Goal: Use online tool/utility: Utilize a website feature to perform a specific function

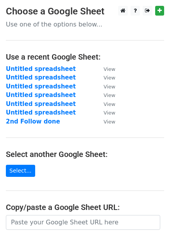
scroll to position [97, 0]
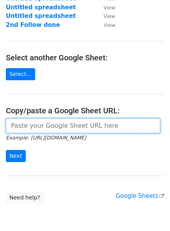
click at [57, 129] on input "url" at bounding box center [83, 126] width 154 height 15
paste input "[URL][DOMAIN_NAME]"
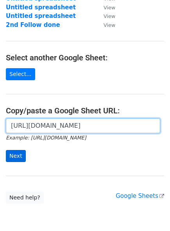
type input "[URL][DOMAIN_NAME]"
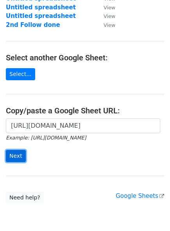
scroll to position [0, 0]
click at [17, 151] on input "Next" at bounding box center [16, 156] width 20 height 12
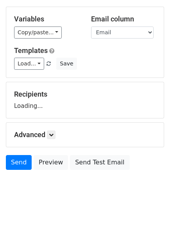
scroll to position [39, 0]
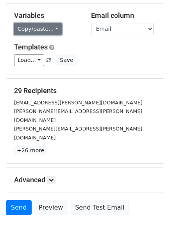
click at [54, 32] on link "Copy/paste..." at bounding box center [38, 29] width 48 height 12
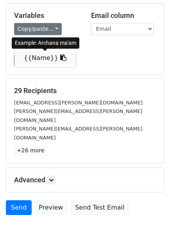
click at [41, 56] on link "{{Name}}" at bounding box center [45, 58] width 62 height 12
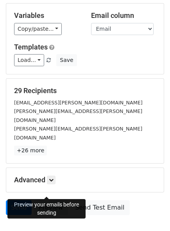
click at [41, 201] on link "Preview" at bounding box center [51, 208] width 34 height 15
